Goal: Task Accomplishment & Management: Complete application form

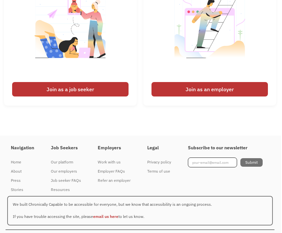
scroll to position [1634, 1]
click at [96, 96] on div "Join as a job seeker" at bounding box center [70, 89] width 116 height 14
click at [88, 79] on img at bounding box center [71, 32] width 82 height 93
click at [95, 106] on link "I'm looking for work Join as a job seeker" at bounding box center [70, 36] width 133 height 138
click at [97, 96] on div "Join as a job seeker" at bounding box center [70, 89] width 116 height 14
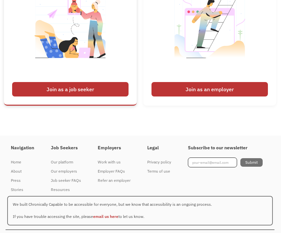
click at [104, 96] on div "Join as a job seeker" at bounding box center [70, 89] width 116 height 14
click at [103, 96] on div "Join as a job seeker" at bounding box center [70, 89] width 116 height 14
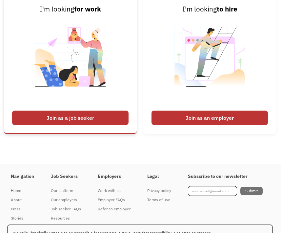
scroll to position [1605, 1]
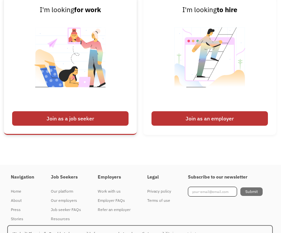
click at [93, 126] on div "Join as a job seeker" at bounding box center [70, 118] width 116 height 14
click at [103, 126] on div "Join as a job seeker" at bounding box center [70, 118] width 116 height 14
click at [106, 126] on div "Join as a job seeker" at bounding box center [70, 118] width 116 height 14
click at [99, 126] on div "Join as a job seeker" at bounding box center [70, 118] width 116 height 14
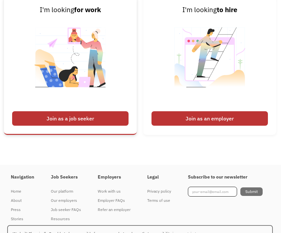
click at [80, 108] on img at bounding box center [71, 61] width 82 height 93
click at [72, 108] on img at bounding box center [71, 61] width 82 height 93
click at [71, 126] on div "Join as a job seeker" at bounding box center [70, 118] width 116 height 14
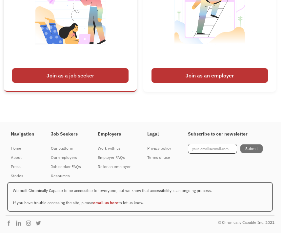
scroll to position [1685, 1]
